Goal: Task Accomplishment & Management: Complete application form

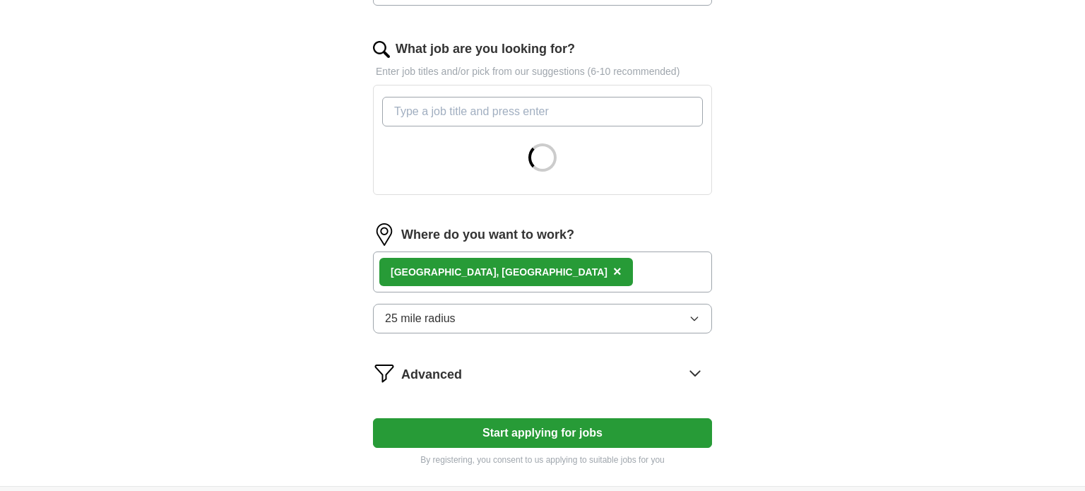
scroll to position [559, 0]
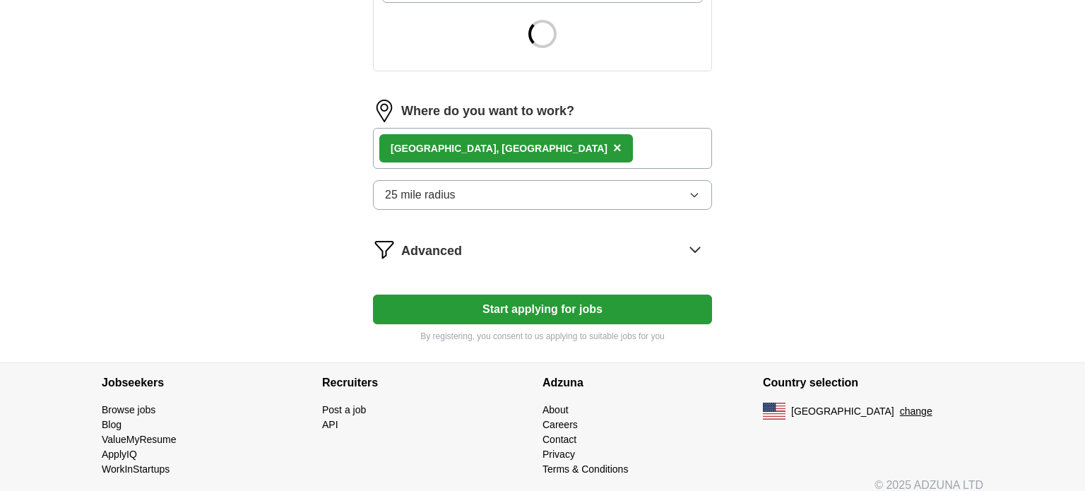
click at [543, 154] on div "Chicago, IL ×" at bounding box center [542, 148] width 339 height 41
click at [502, 191] on button "25 mile radius" at bounding box center [542, 195] width 339 height 30
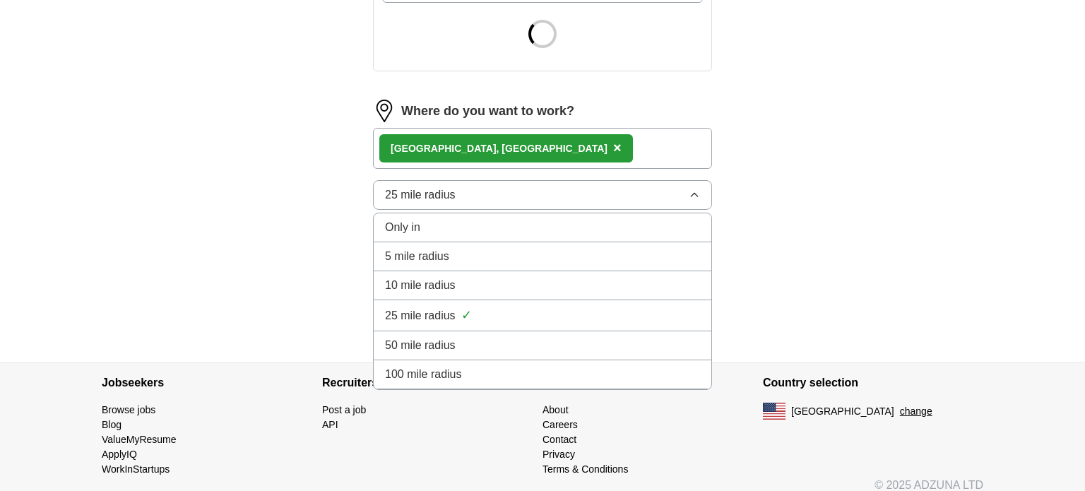
click at [502, 191] on button "25 mile radius" at bounding box center [542, 195] width 339 height 30
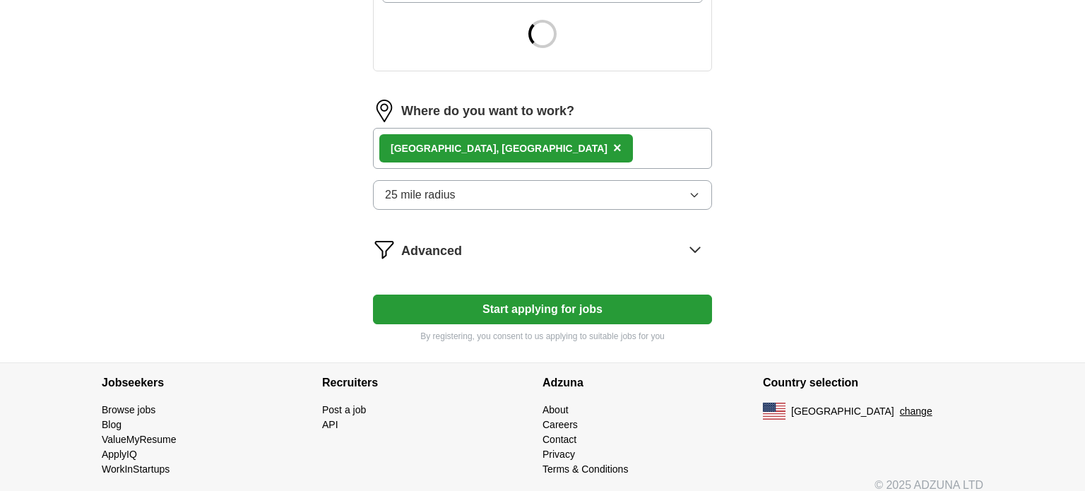
click at [516, 153] on div "Chicago, IL ×" at bounding box center [542, 148] width 339 height 41
click at [436, 252] on span "Advanced" at bounding box center [431, 251] width 61 height 19
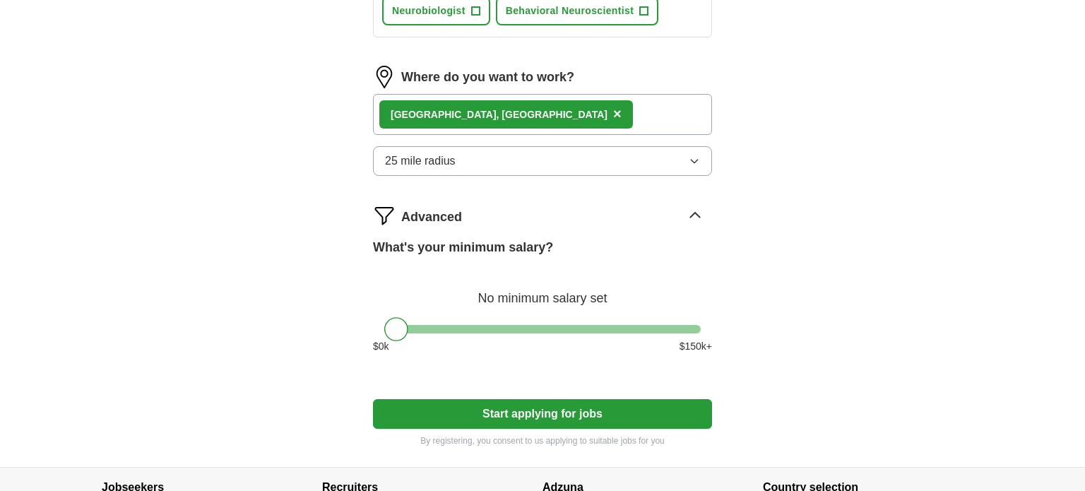
scroll to position [698, 0]
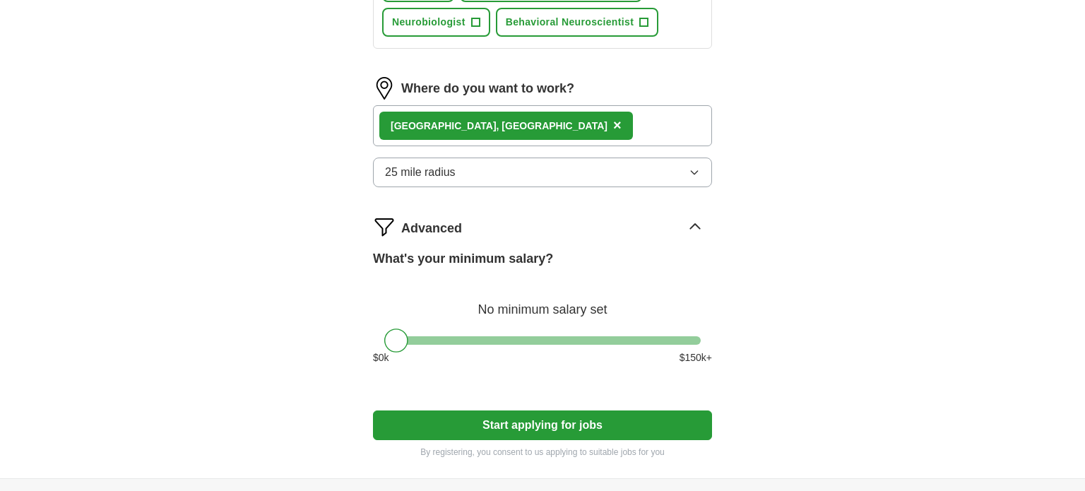
click at [495, 125] on div "Chicago, IL ×" at bounding box center [542, 125] width 339 height 41
click at [613, 117] on span "×" at bounding box center [617, 125] width 8 height 16
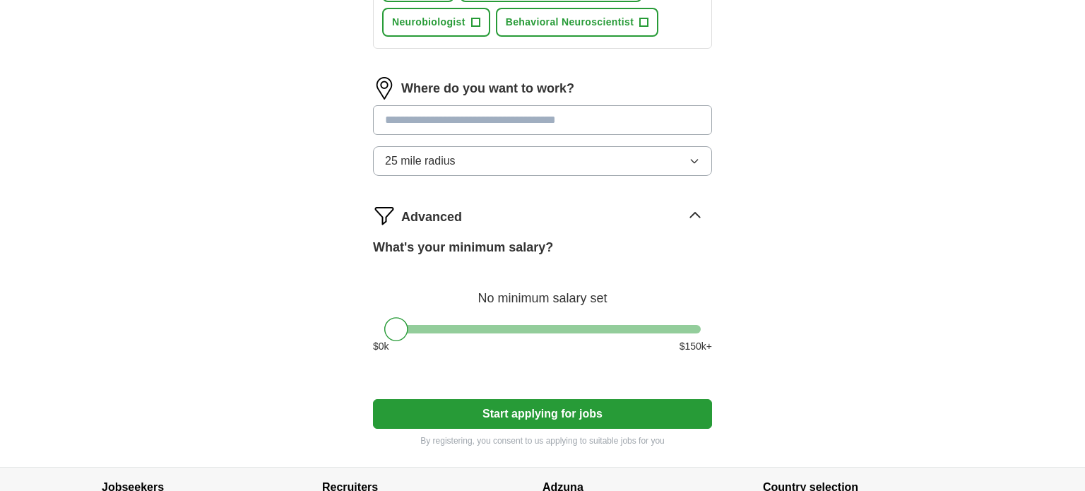
click at [449, 123] on input at bounding box center [542, 120] width 339 height 30
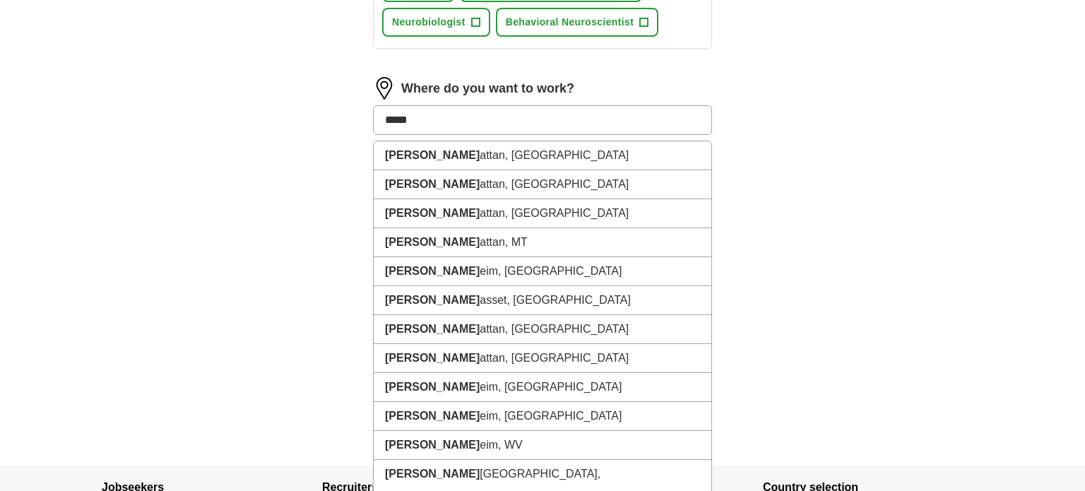
type input "******"
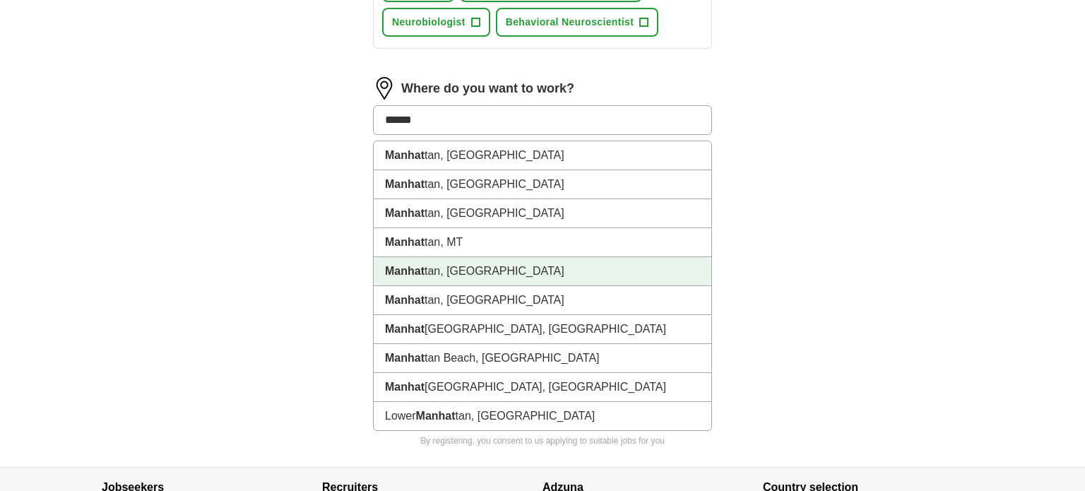
click at [500, 271] on li "Manhat tan, NY" at bounding box center [543, 271] width 338 height 29
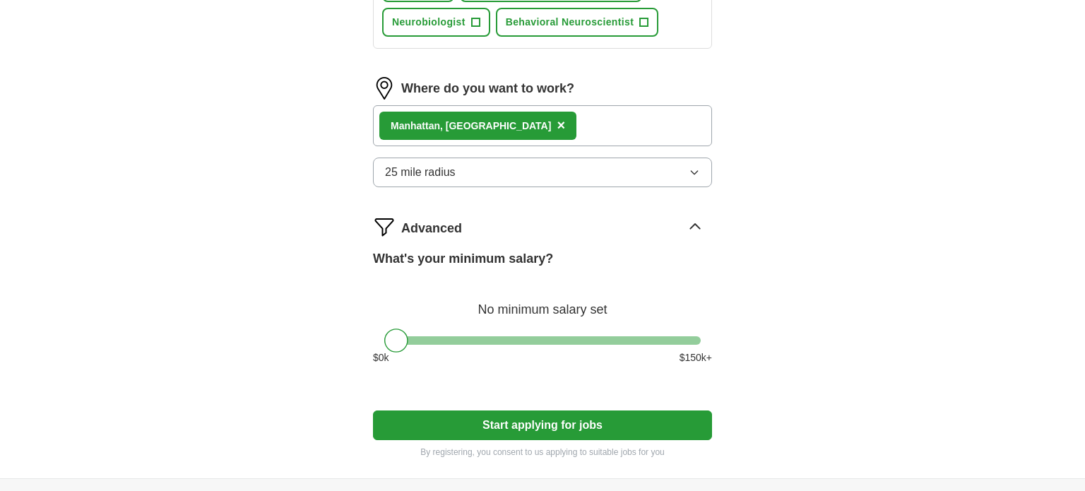
click at [572, 118] on div "Manhat tan, NY ×" at bounding box center [542, 125] width 339 height 41
click at [618, 424] on button "Start applying for jobs" at bounding box center [542, 425] width 339 height 30
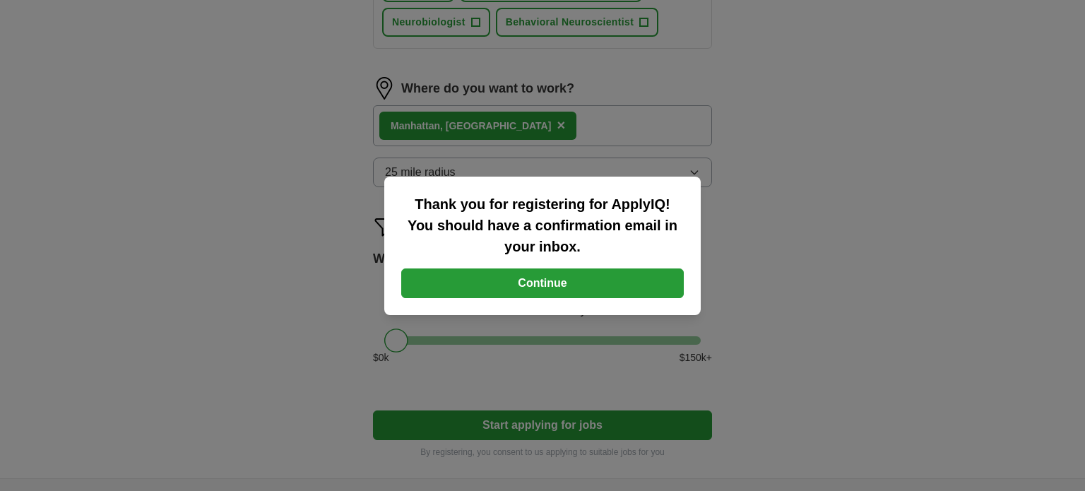
click at [456, 280] on button "Continue" at bounding box center [542, 283] width 283 height 30
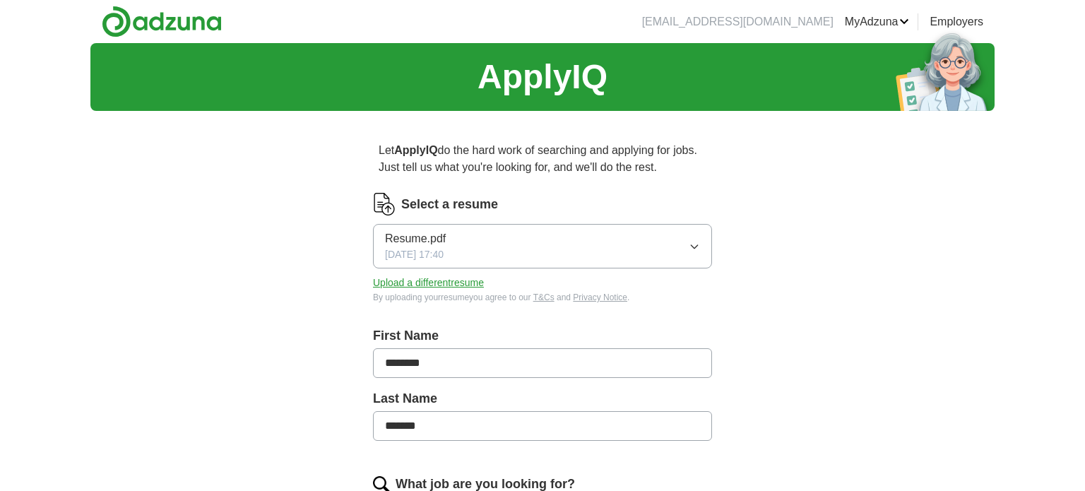
click at [466, 283] on button "Upload a different resume" at bounding box center [428, 283] width 111 height 15
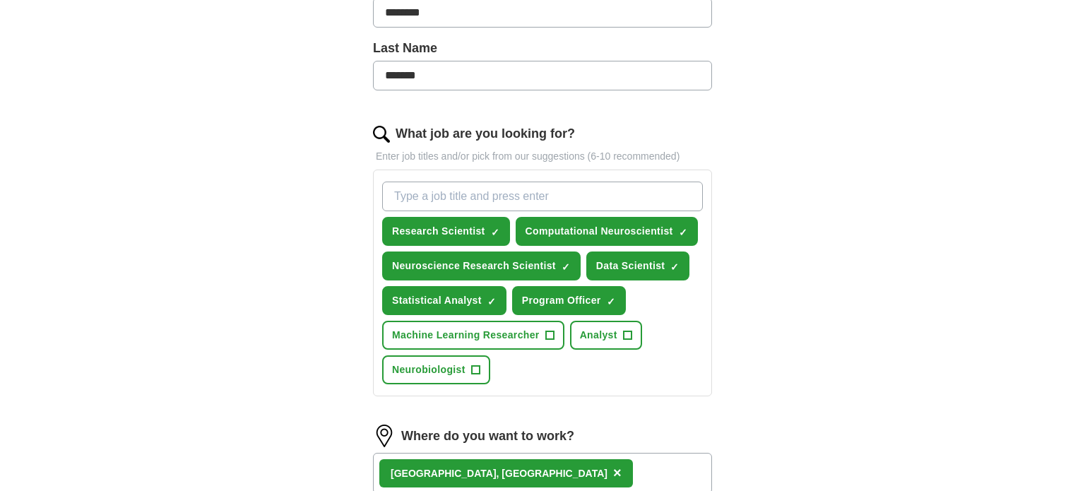
scroll to position [356, 0]
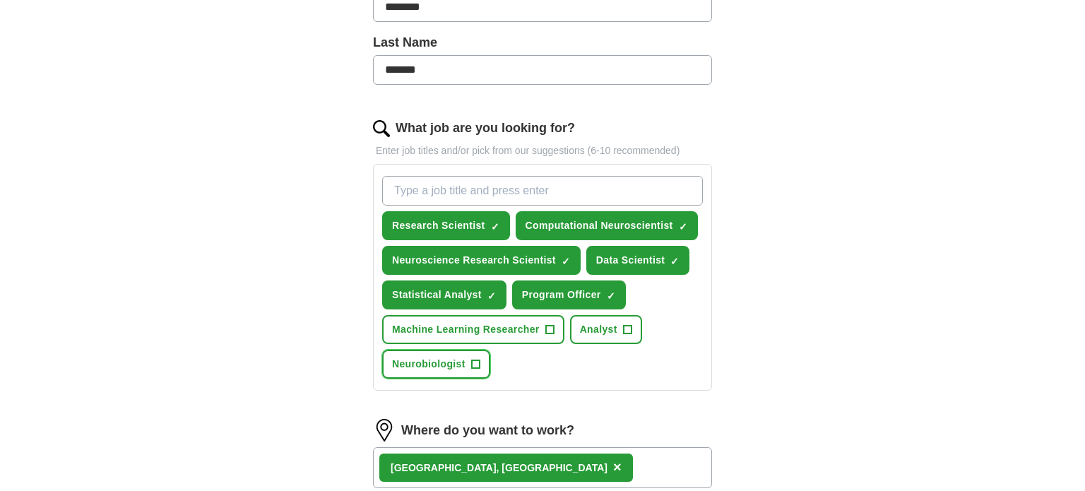
click at [473, 366] on span "+" at bounding box center [475, 364] width 8 height 11
click at [623, 326] on span "+" at bounding box center [627, 329] width 8 height 11
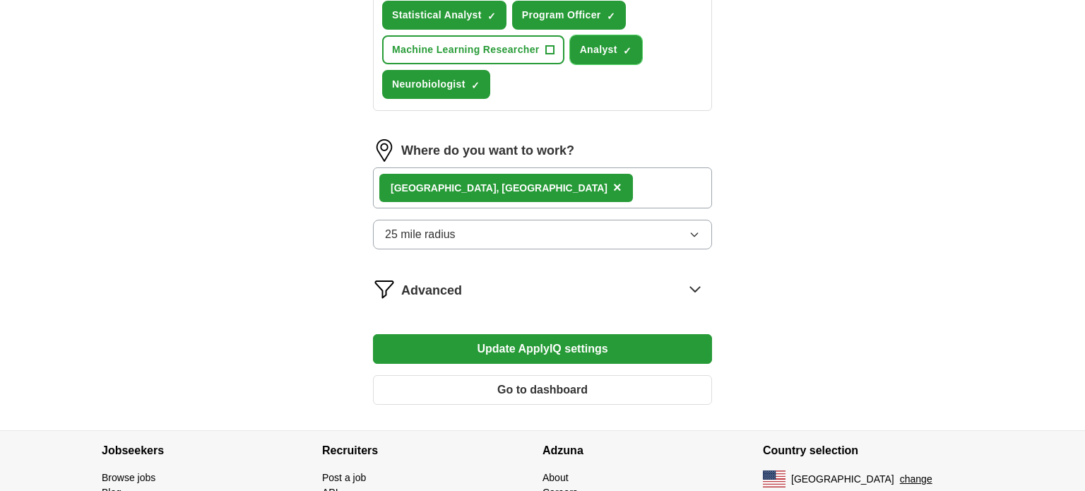
scroll to position [661, 0]
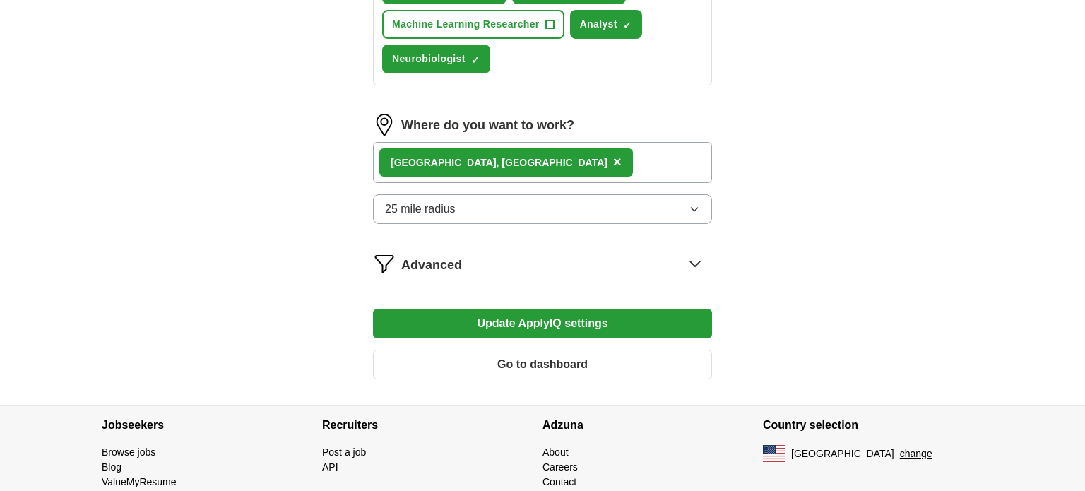
click at [629, 311] on button "Update ApplyIQ settings" at bounding box center [542, 324] width 339 height 30
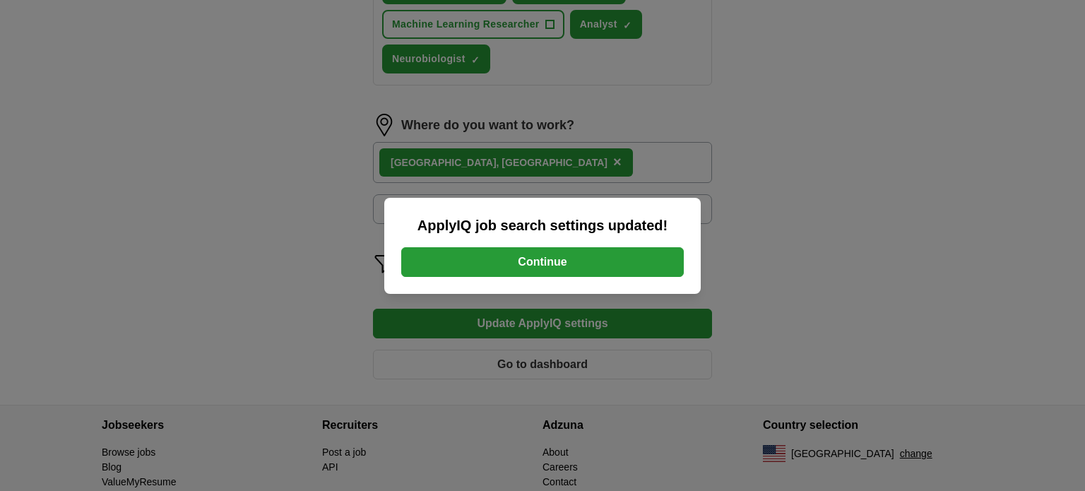
click at [637, 261] on button "Continue" at bounding box center [542, 262] width 283 height 30
